Goal: Check status

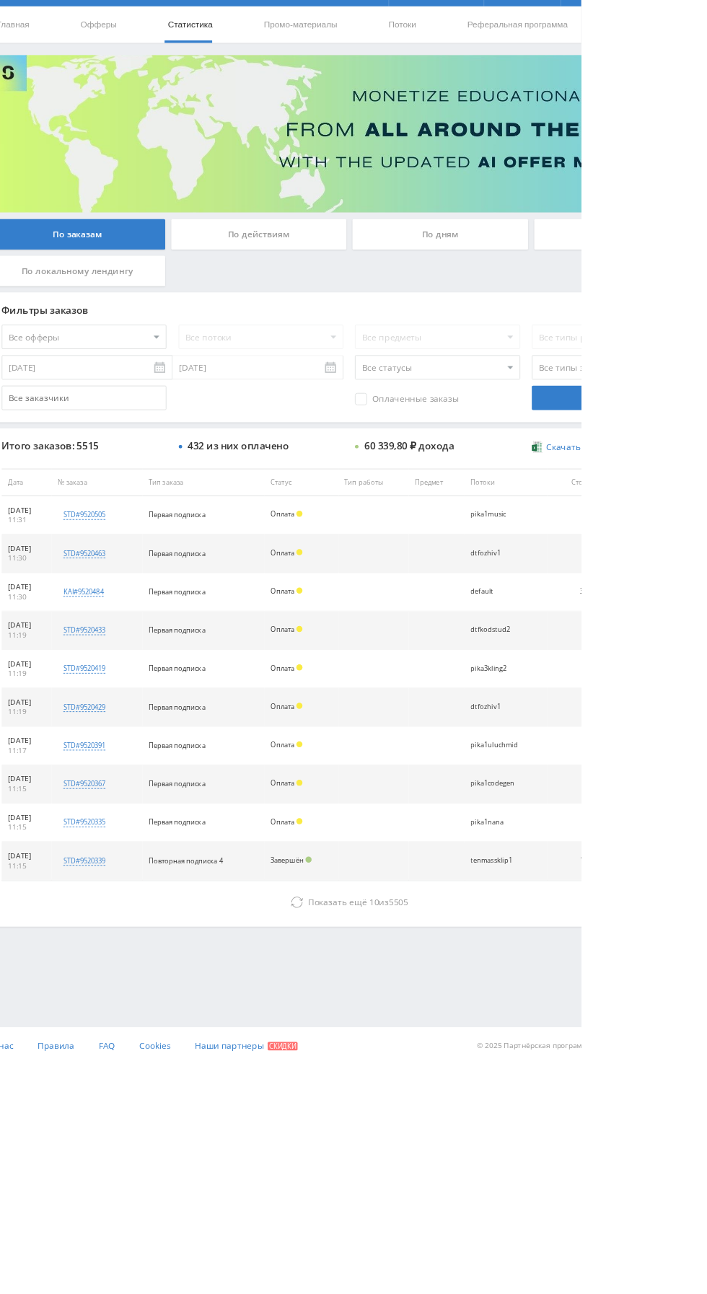
click at [501, 304] on div "По дням" at bounding box center [540, 313] width 208 height 36
click at [0, 0] on input "По дням" at bounding box center [0, 0] width 0 height 0
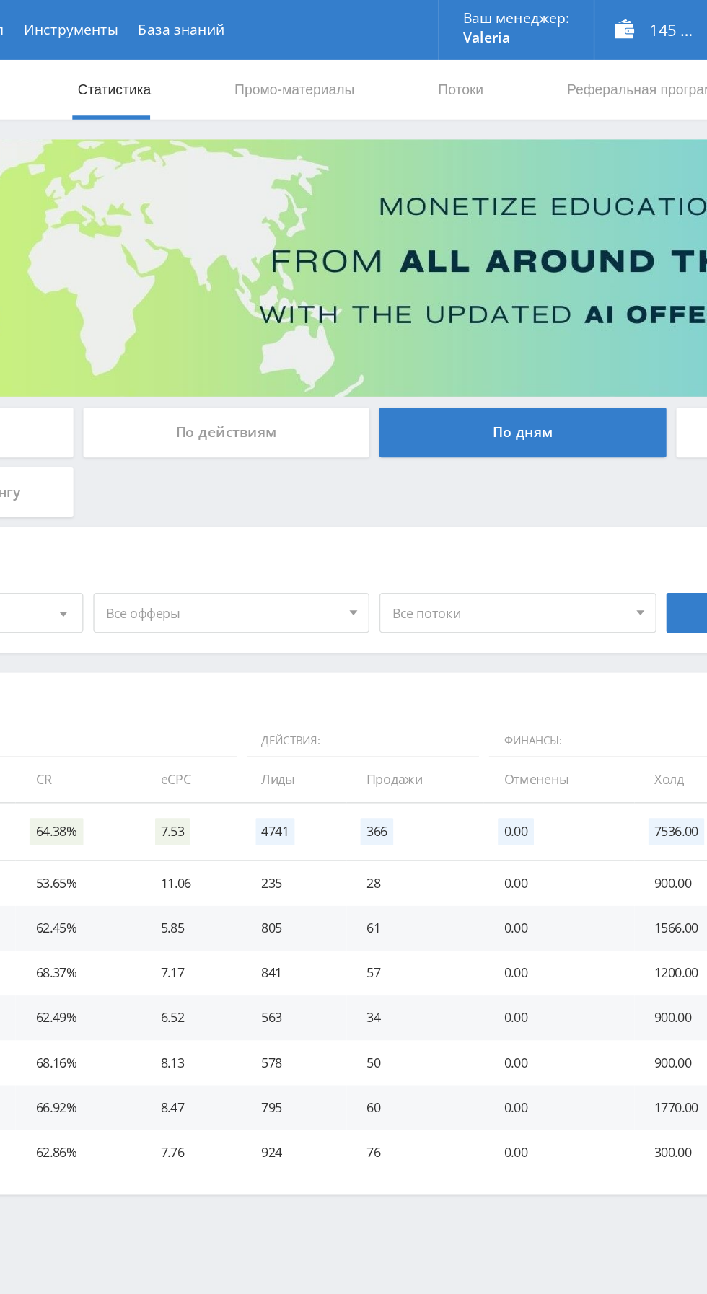
click at [273, 439] on span "Все офферы" at bounding box center [323, 443] width 169 height 27
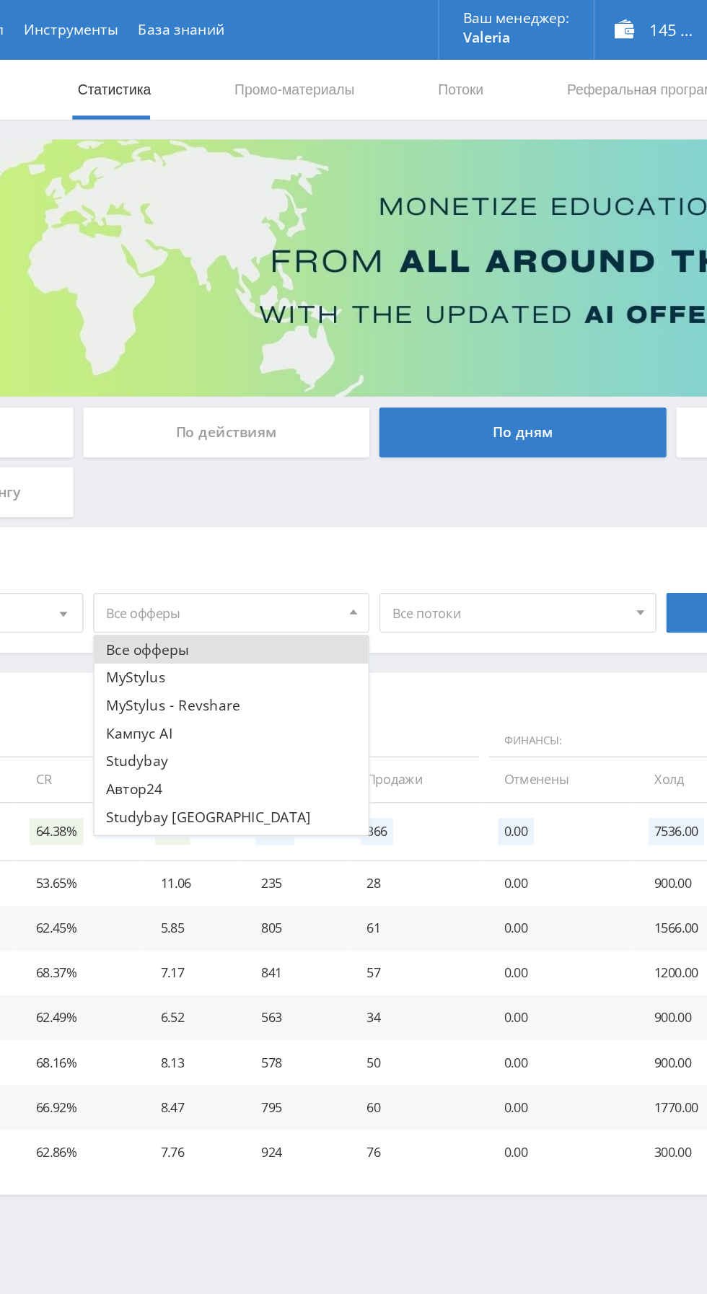
scroll to position [17, 0]
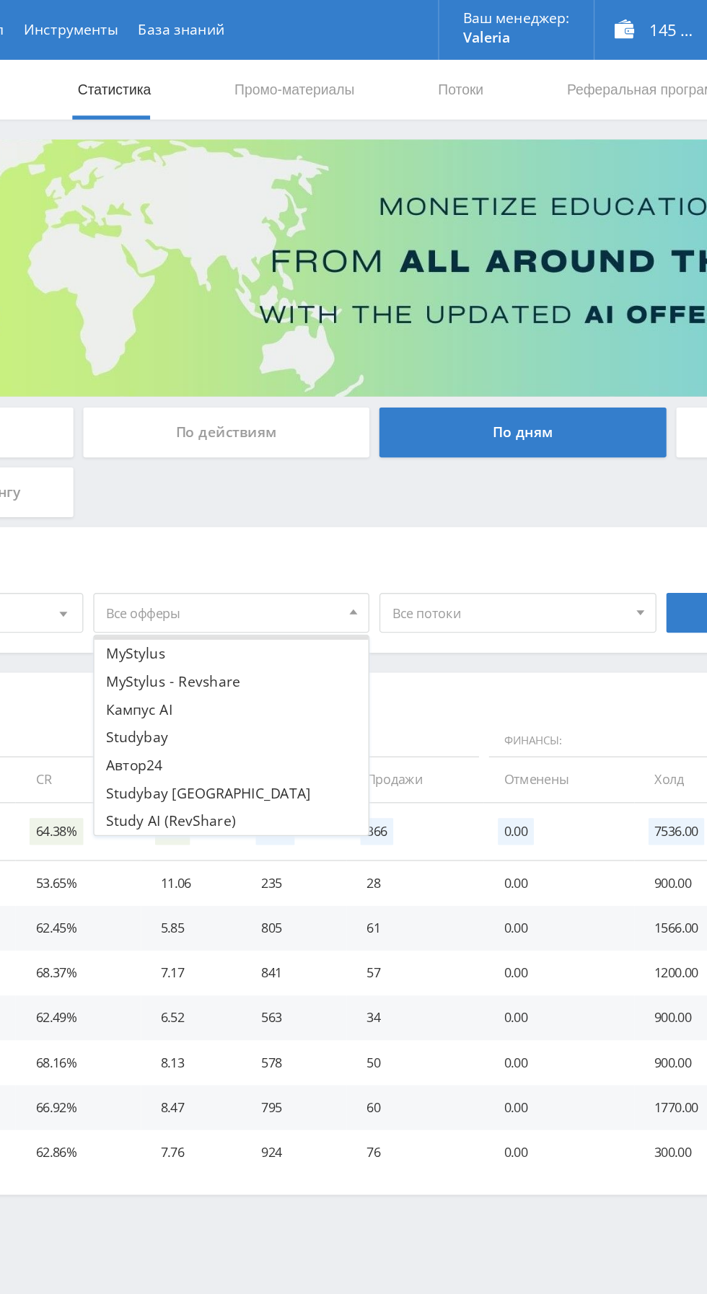
click at [272, 589] on button "Study AI (RevShare)" at bounding box center [329, 594] width 199 height 20
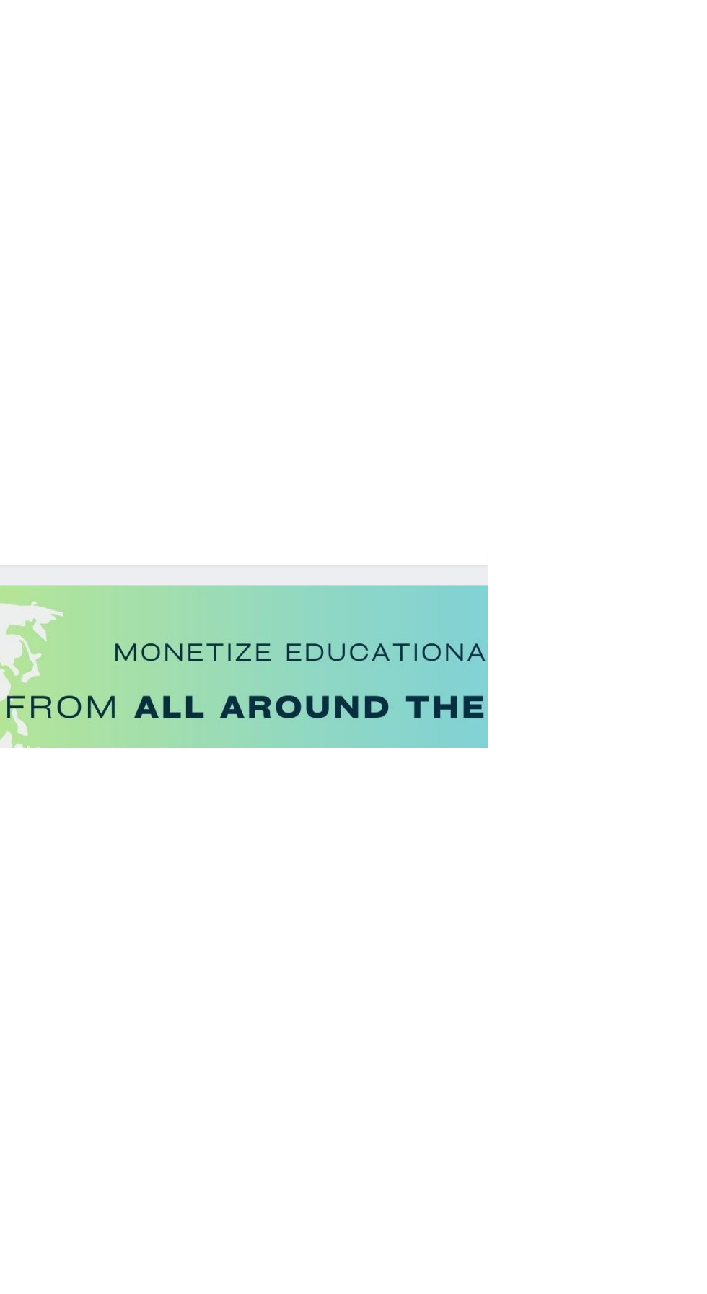
scroll to position [0, 0]
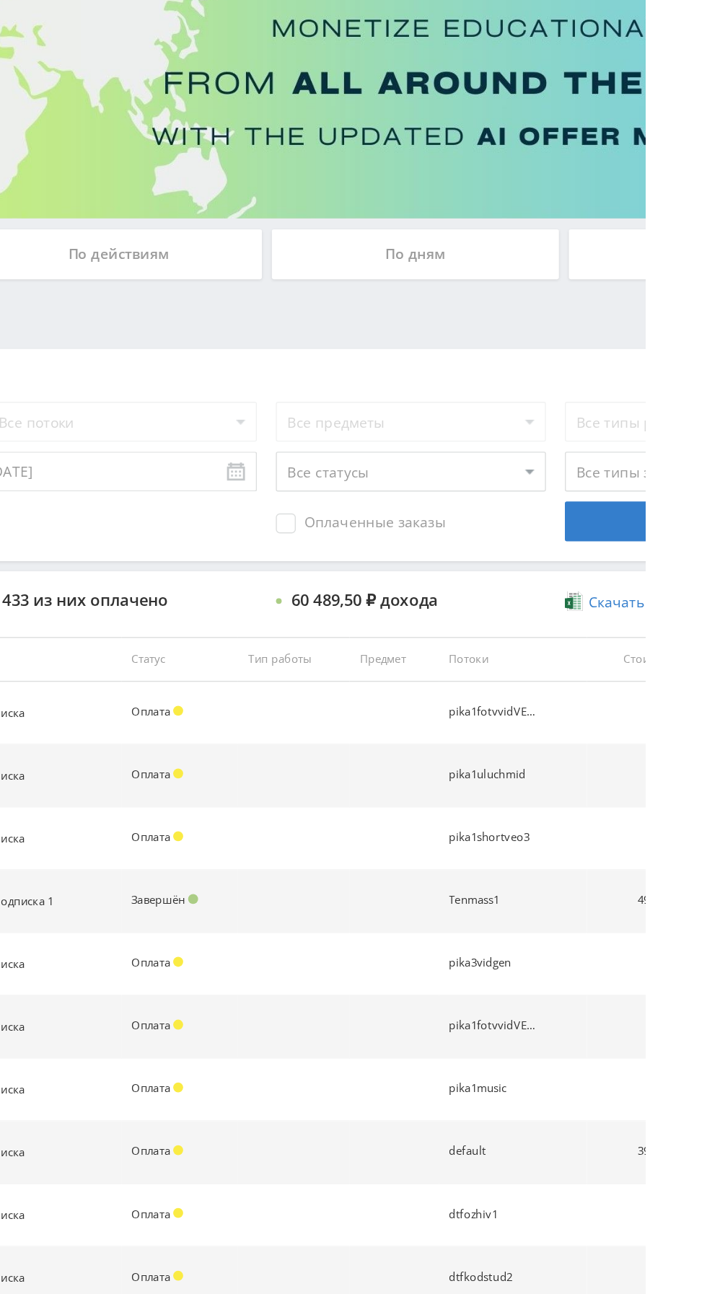
click at [573, 311] on div "По дням" at bounding box center [540, 313] width 208 height 36
click at [0, 0] on input "По дням" at bounding box center [0, 0] width 0 height 0
